Goal: Download file/media

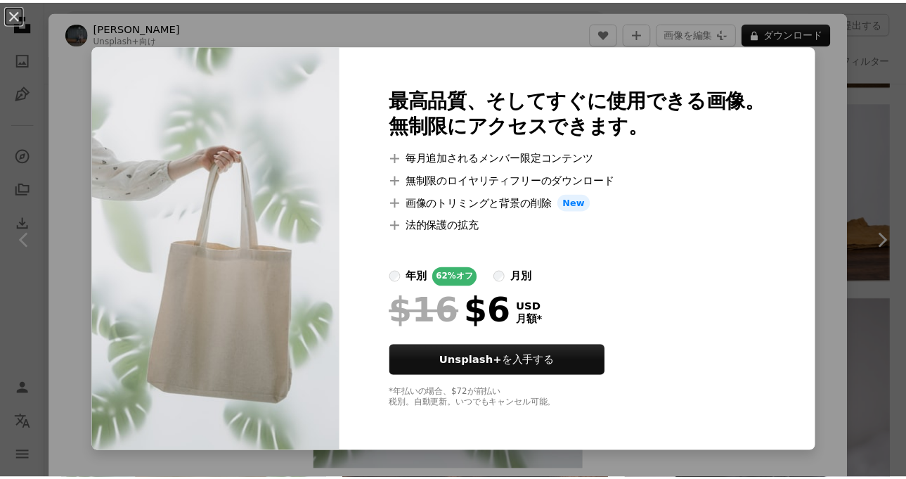
scroll to position [17180, 0]
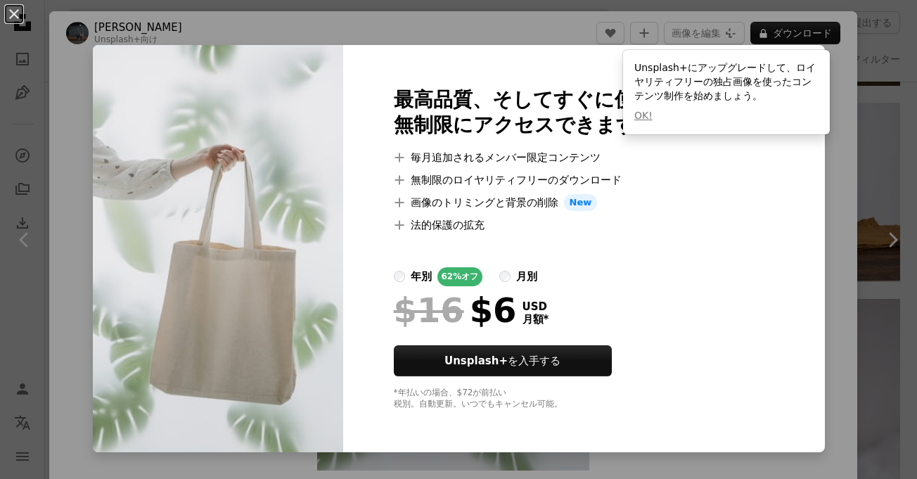
click at [859, 278] on div "An X shape 最高品質、そしてすぐに使用できる画像。 無制限にアクセスできます。 A plus sign 毎月追加されるメンバー限定コンテンツ A p…" at bounding box center [458, 239] width 917 height 479
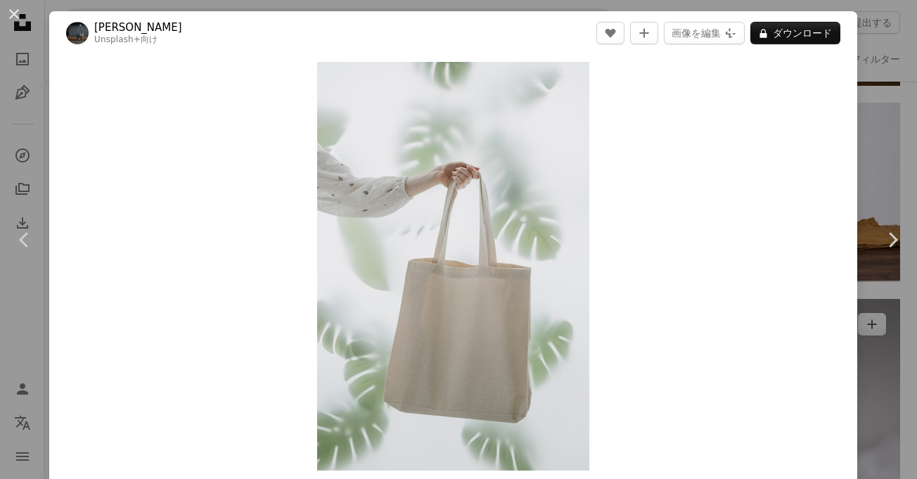
click at [873, 157] on div "An X shape Chevron left Chevron right [PERSON_NAME] Unsplash+ 向け A heart A plus…" at bounding box center [458, 239] width 917 height 479
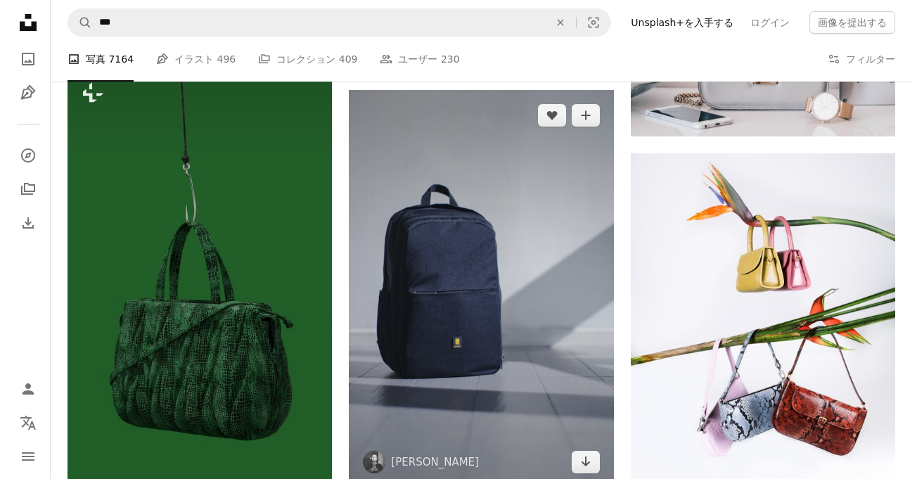
scroll to position [1219, 0]
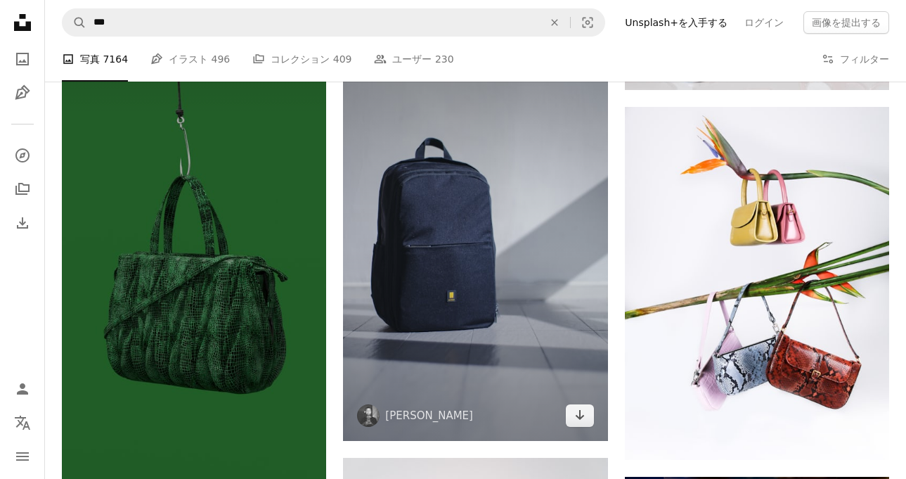
click at [495, 146] on img at bounding box center [475, 242] width 264 height 397
click at [495, 143] on img at bounding box center [475, 242] width 264 height 397
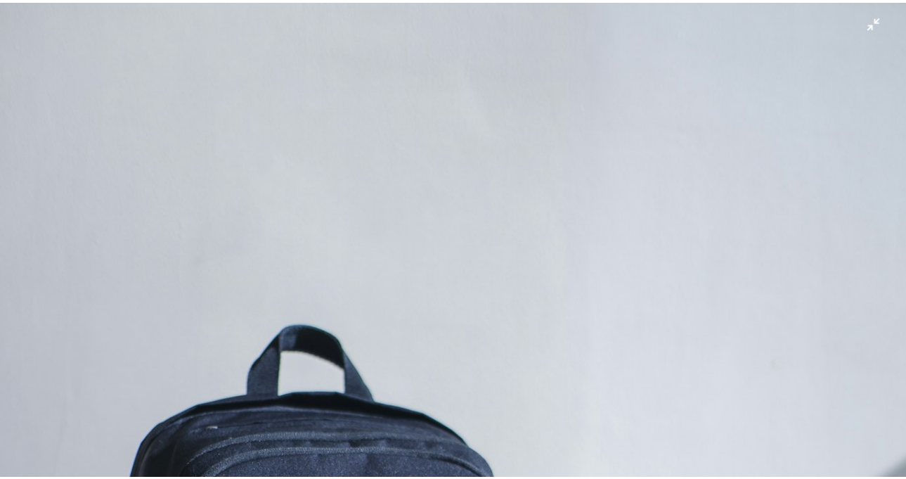
scroll to position [434, 0]
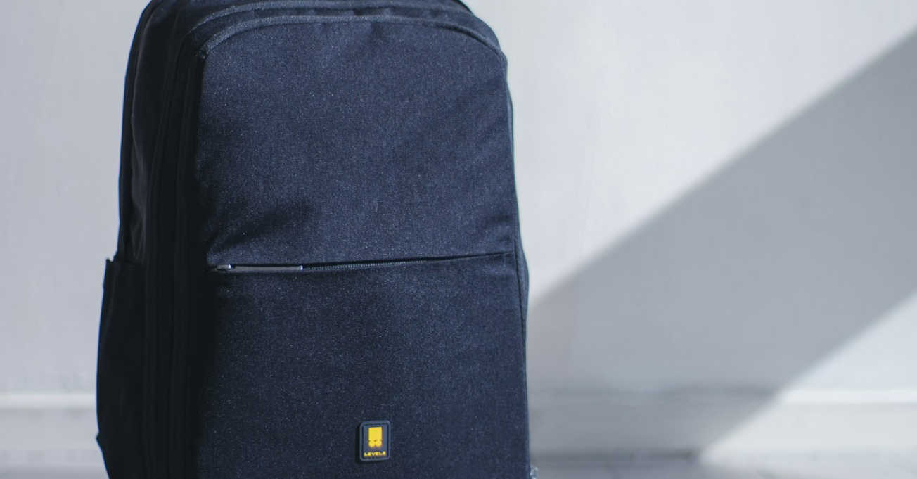
click at [875, 25] on img "この画像でズームアウトする" at bounding box center [458, 253] width 918 height 1377
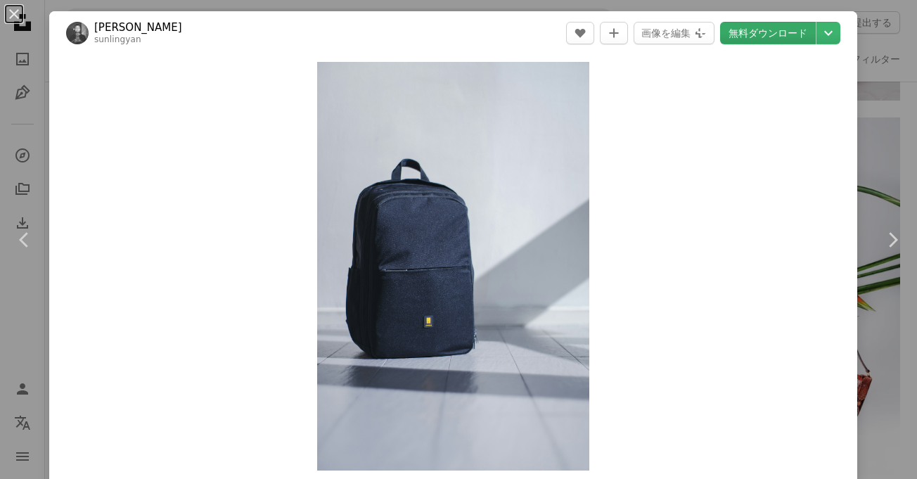
click at [764, 28] on link "無料ダウンロード" at bounding box center [768, 33] width 96 height 23
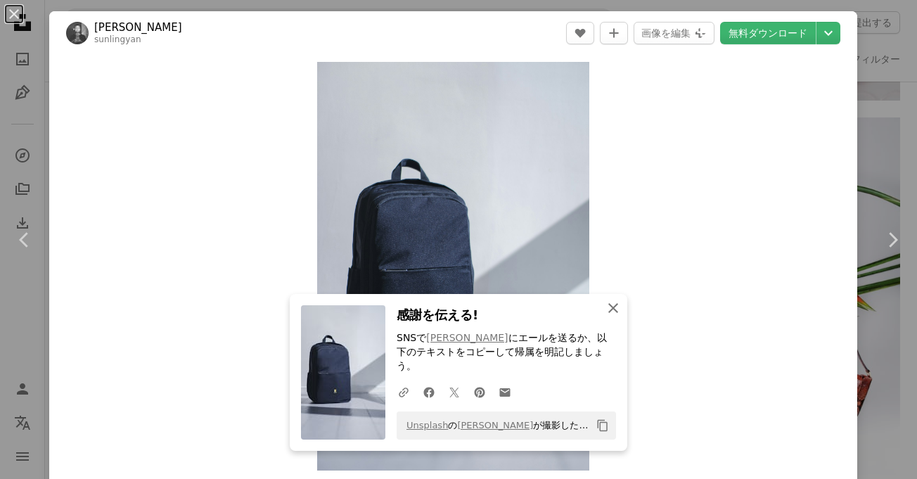
click at [605, 316] on icon "An X shape" at bounding box center [613, 308] width 17 height 17
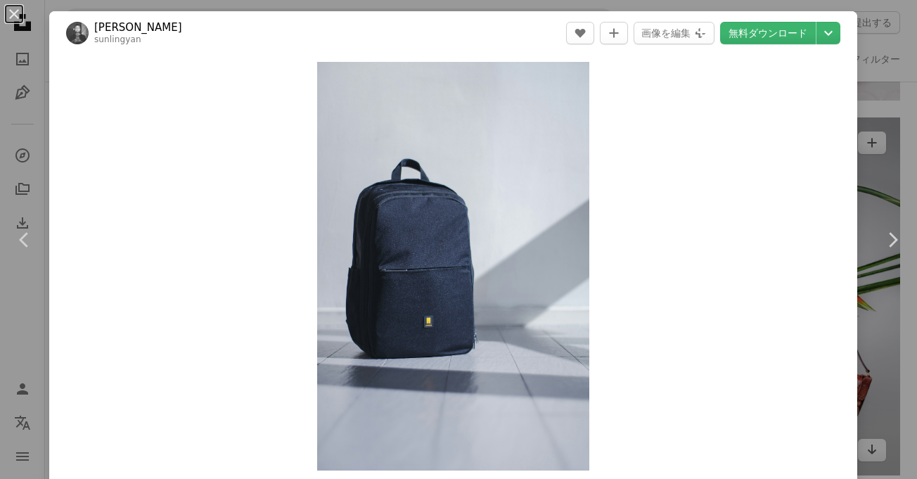
click at [866, 135] on div "An X shape Chevron left Chevron right Sun Lingyan sunlingyan A heart A plus sig…" at bounding box center [458, 239] width 917 height 479
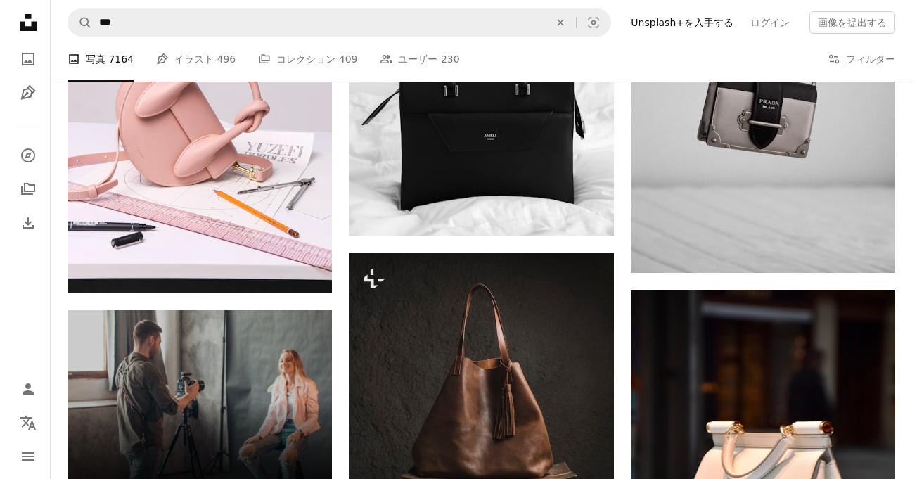
scroll to position [2906, 0]
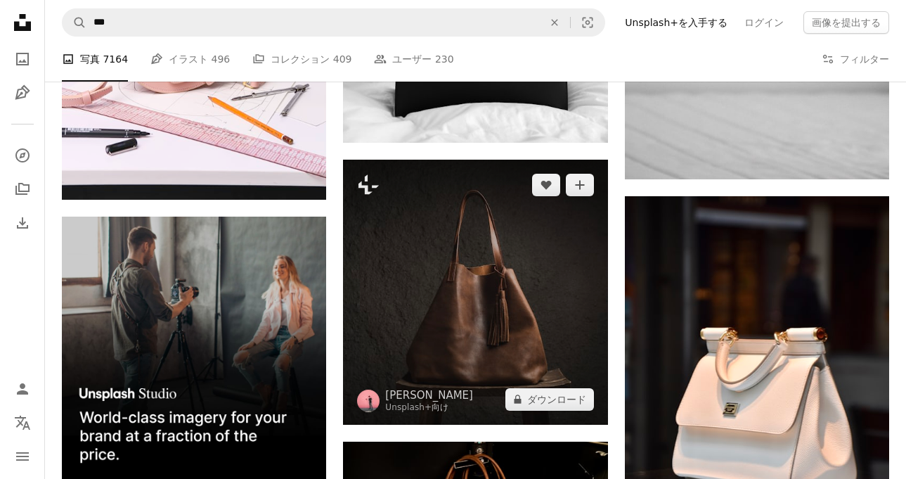
click at [461, 310] on img at bounding box center [475, 292] width 264 height 264
click at [484, 231] on img at bounding box center [475, 292] width 264 height 264
click at [482, 231] on img at bounding box center [475, 292] width 264 height 264
click at [459, 307] on img at bounding box center [475, 292] width 264 height 264
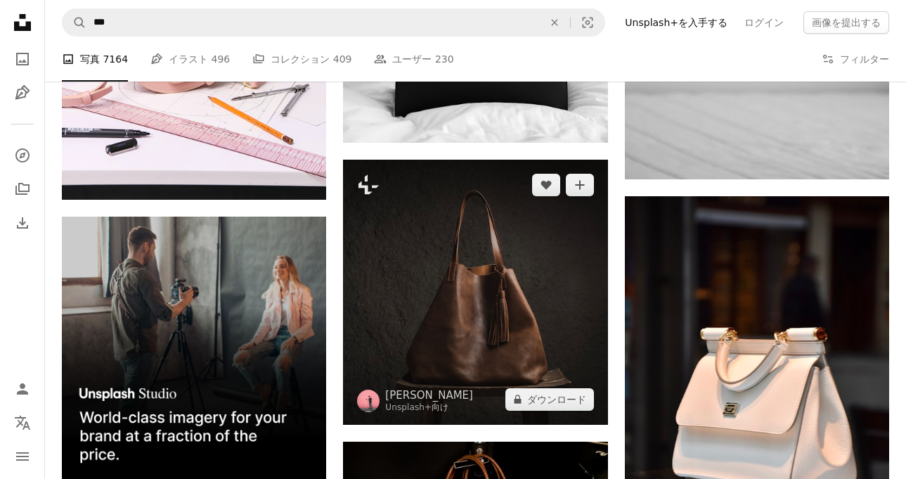
click at [459, 304] on img at bounding box center [475, 292] width 264 height 264
click at [460, 304] on img at bounding box center [475, 292] width 264 height 264
click at [461, 304] on img at bounding box center [475, 292] width 264 height 264
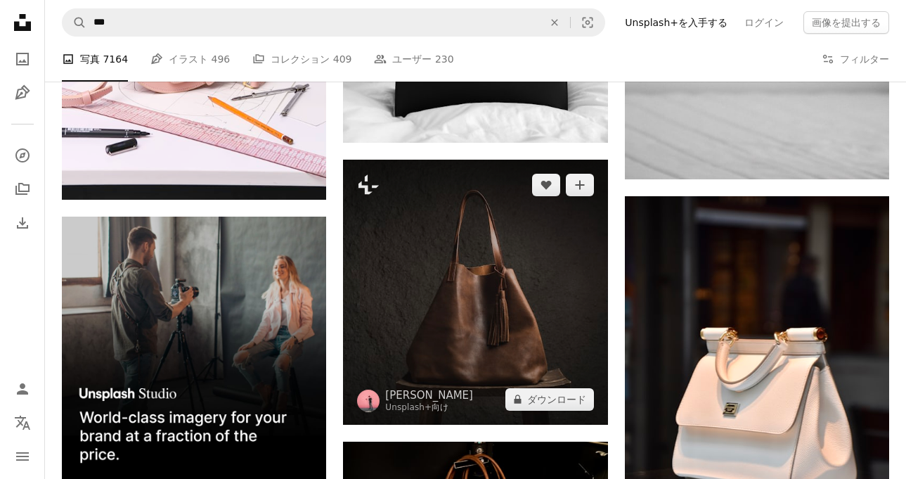
click at [461, 304] on img at bounding box center [475, 292] width 264 height 264
click at [460, 302] on img at bounding box center [475, 292] width 264 height 264
click at [460, 300] on img at bounding box center [475, 292] width 264 height 264
click at [460, 302] on img at bounding box center [475, 292] width 264 height 264
click at [460, 300] on img at bounding box center [475, 292] width 264 height 264
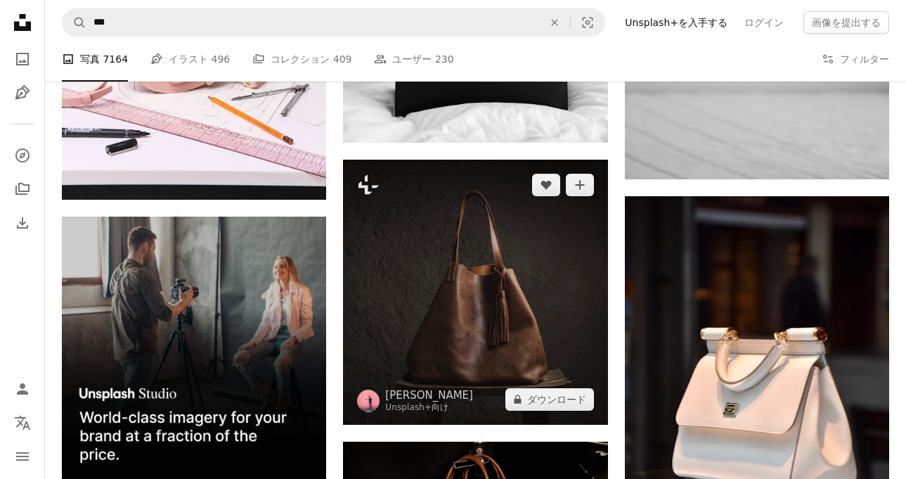
click at [460, 300] on img at bounding box center [475, 292] width 264 height 264
click at [462, 301] on img at bounding box center [475, 292] width 264 height 264
click at [470, 305] on img at bounding box center [475, 292] width 264 height 264
click at [555, 394] on button "A lock ダウンロード" at bounding box center [550, 399] width 89 height 23
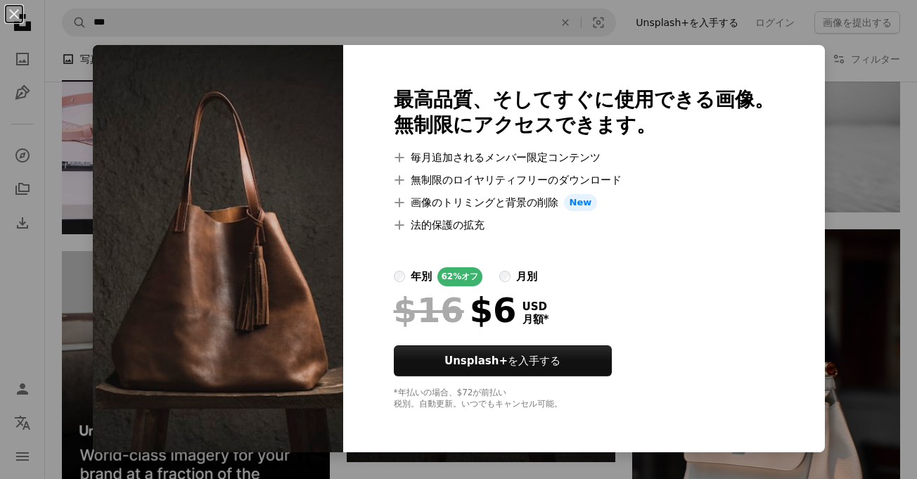
click at [819, 279] on div "An X shape 最高品質、そしてすぐに使用できる画像。 無制限にアクセスできます。 A plus sign 毎月追加されるメンバー限定コンテンツ A p…" at bounding box center [458, 239] width 917 height 479
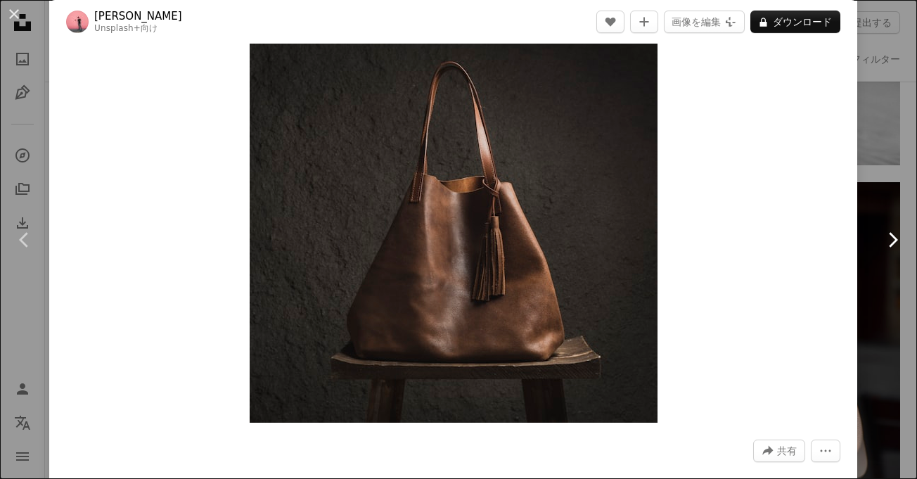
scroll to position [466, 0]
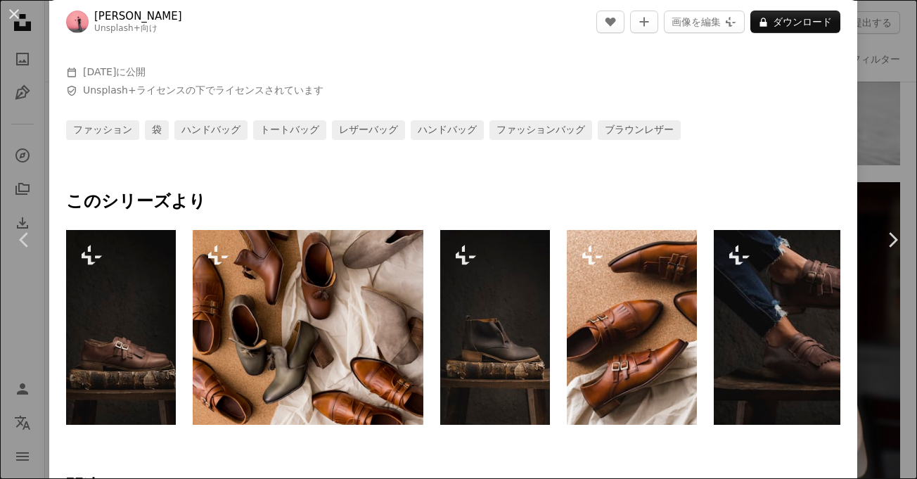
click at [876, 141] on div "An X shape Chevron left Chevron right [PERSON_NAME] Unsplash+ 向け A heart A plus…" at bounding box center [458, 239] width 917 height 479
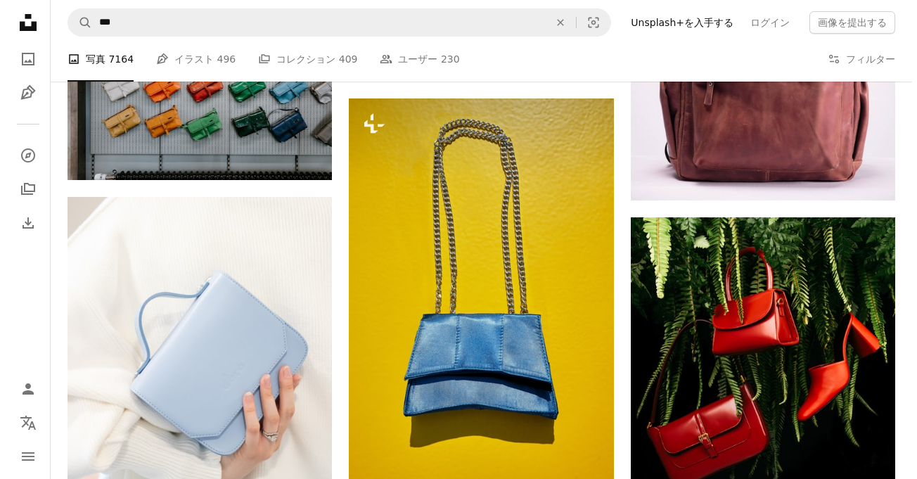
scroll to position [6000, 0]
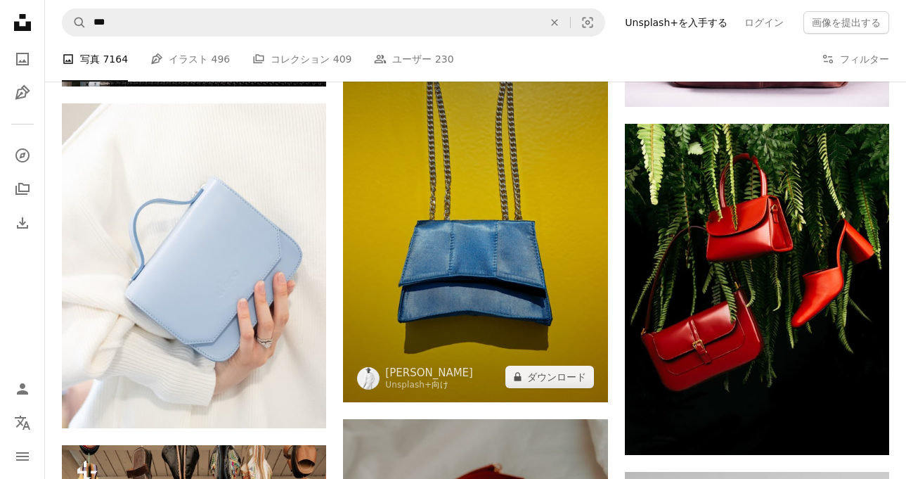
click at [461, 262] on img at bounding box center [475, 203] width 264 height 397
click at [545, 375] on button "A lock ダウンロード" at bounding box center [550, 377] width 89 height 23
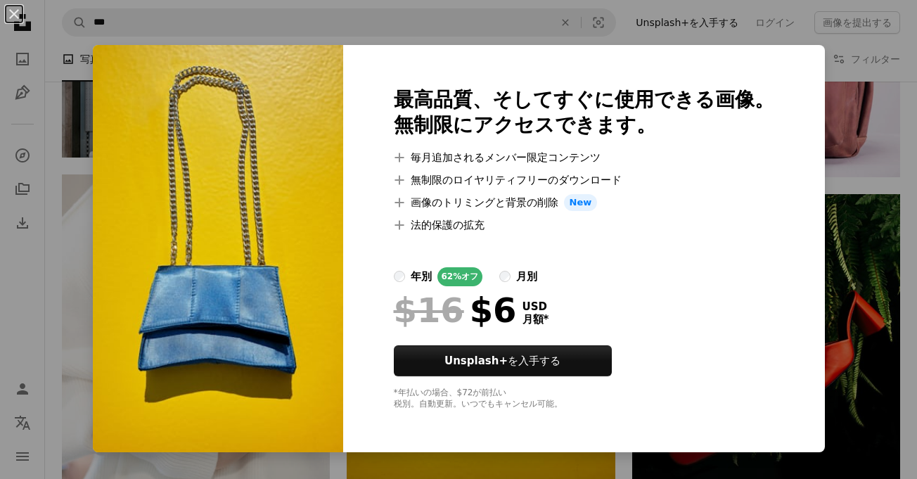
click at [823, 208] on div "An X shape 最高品質、そしてすぐに使用できる画像。 無制限にアクセスできます。 A plus sign 毎月追加されるメンバー限定コンテンツ A p…" at bounding box center [458, 239] width 917 height 479
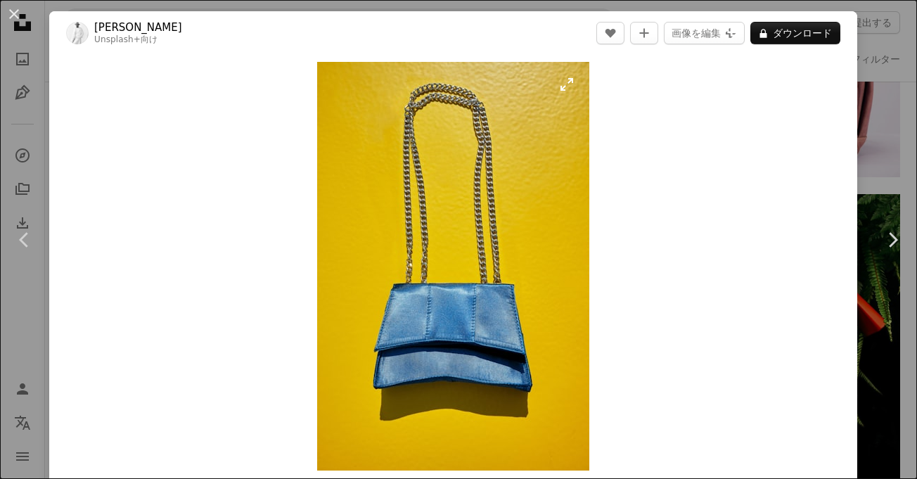
scroll to position [6141, 0]
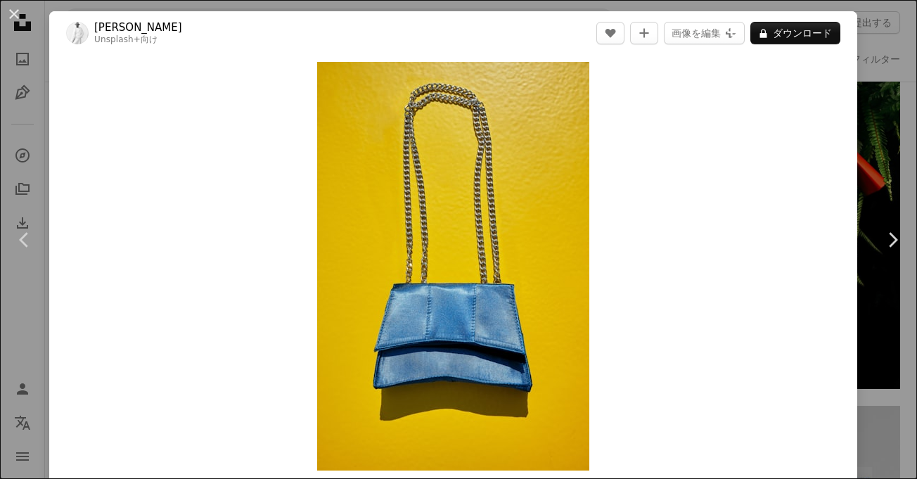
click at [854, 100] on div "An X shape Chevron left Chevron right [PERSON_NAME] Unsplash+ 向け A heart A plus…" at bounding box center [458, 239] width 917 height 479
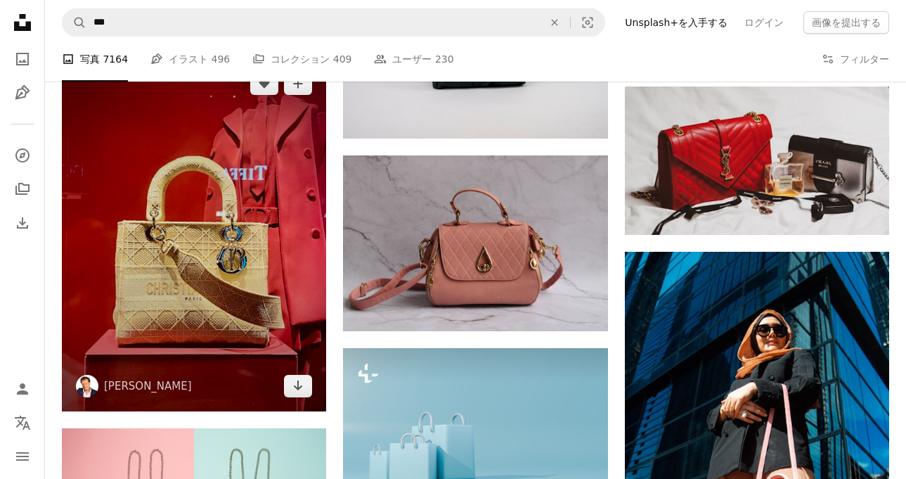
scroll to position [7453, 0]
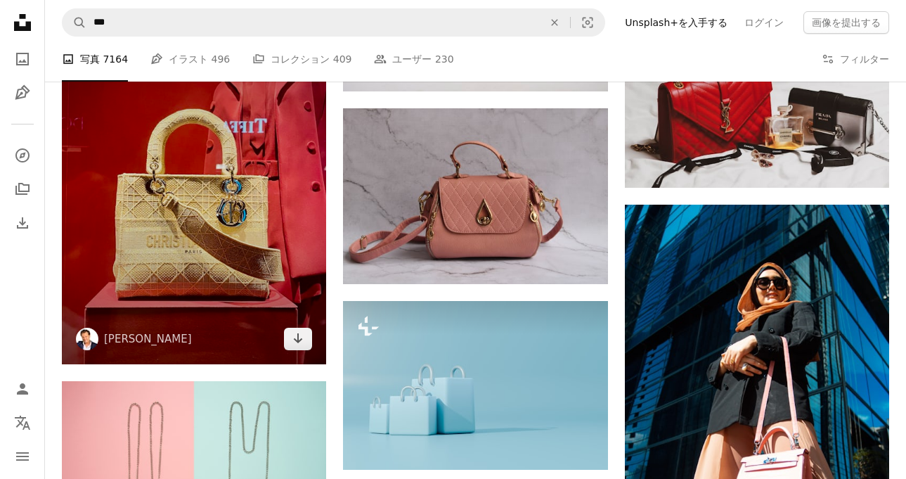
click at [226, 276] on img at bounding box center [194, 187] width 264 height 353
click at [183, 237] on img at bounding box center [194, 187] width 264 height 353
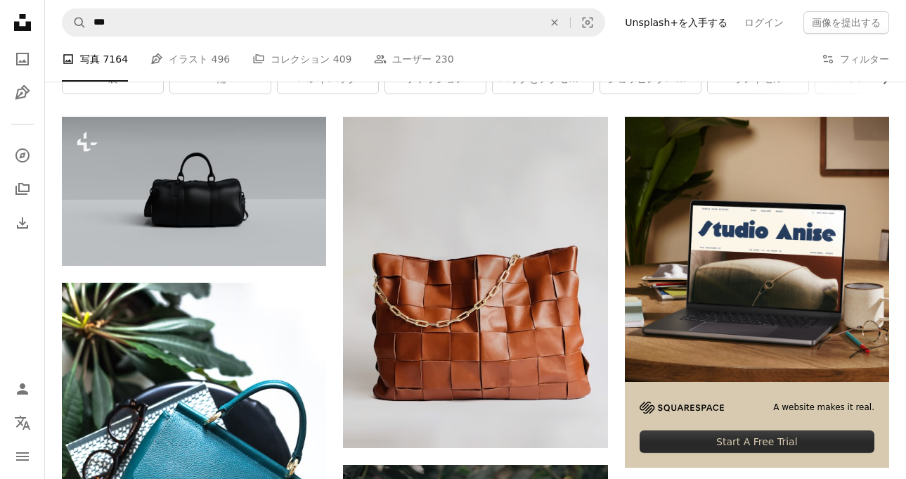
scroll to position [422, 0]
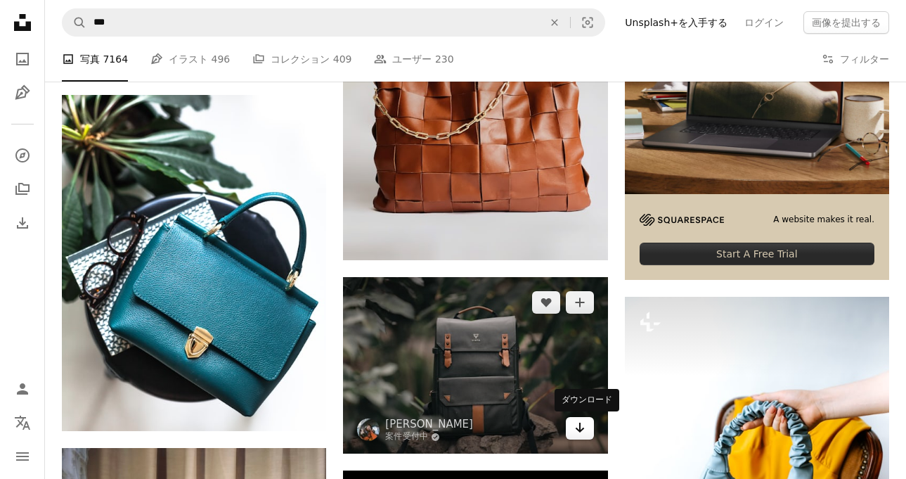
click at [589, 432] on link "Arrow pointing down" at bounding box center [580, 428] width 28 height 23
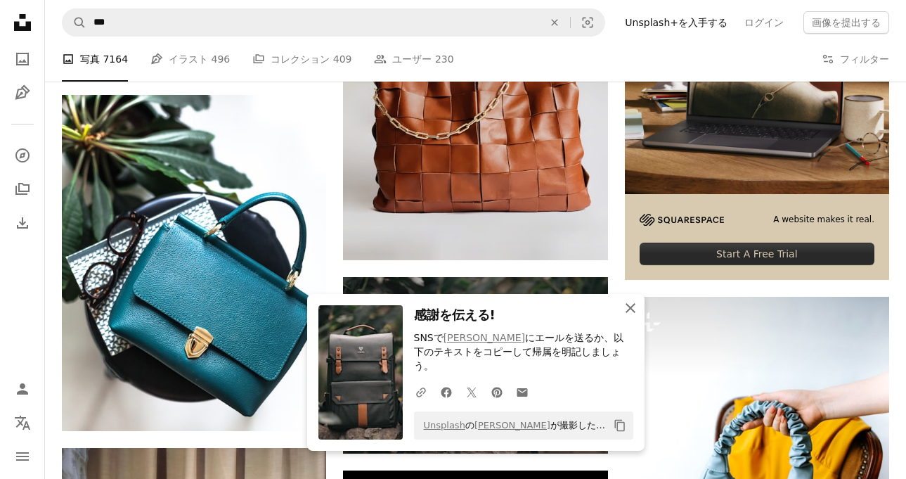
click at [638, 309] on button "An X shape 閉じる" at bounding box center [631, 308] width 28 height 28
